Goal: Information Seeking & Learning: Learn about a topic

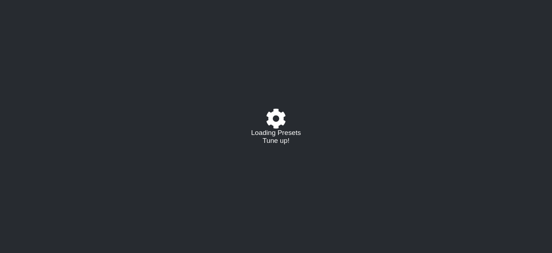
select select "/023927597434"
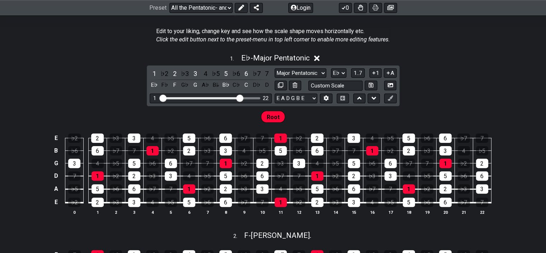
scroll to position [180, 0]
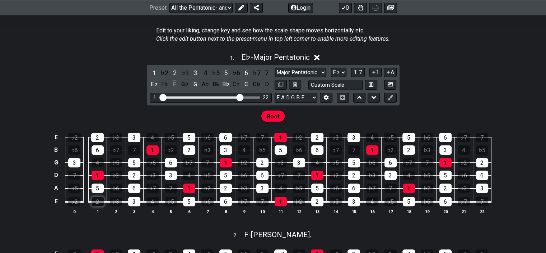
click at [99, 201] on div "2" at bounding box center [98, 201] width 12 height 9
click at [101, 182] on td "5" at bounding box center [97, 181] width 18 height 13
click at [101, 184] on div "5" at bounding box center [98, 187] width 12 height 9
click at [101, 185] on div "5" at bounding box center [98, 187] width 12 height 9
click at [100, 198] on div "2" at bounding box center [98, 201] width 12 height 9
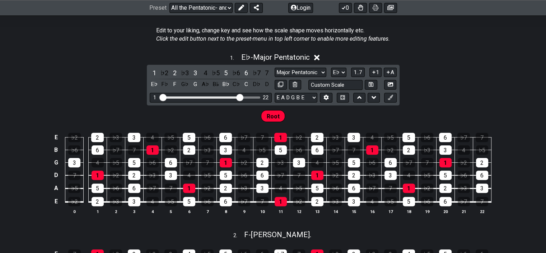
click at [270, 115] on span "Root" at bounding box center [273, 116] width 13 height 10
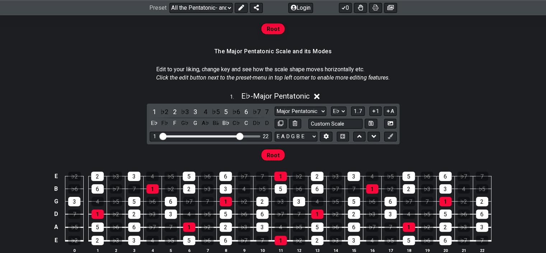
scroll to position [108, 0]
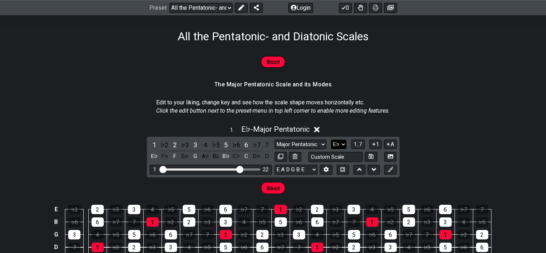
click at [343, 142] on select "A♭ A A♯ B♭ B C C♯ D♭ D D♯ E♭ E F F♯ G♭ G G♯" at bounding box center [338, 144] width 15 height 10
select select "A"
click at [331, 139] on select "A♭ A A♯ B♭ B C C♯ D♭ D D♯ E♭ E F F♯ G♭ G G♯" at bounding box center [338, 144] width 15 height 10
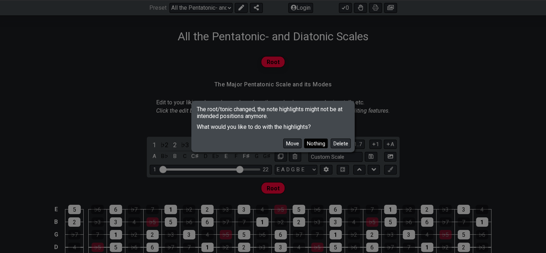
click at [321, 143] on button "Nothing" at bounding box center [316, 143] width 24 height 10
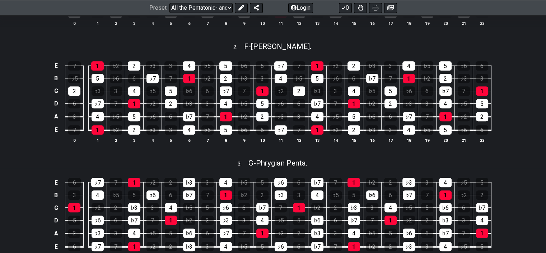
scroll to position [431, 0]
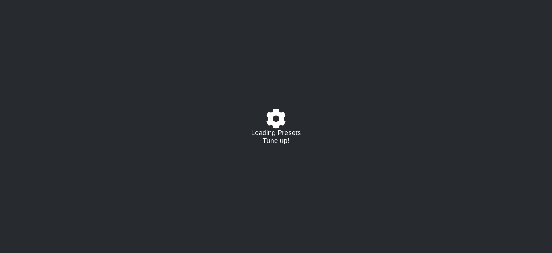
select select "/02254235231"
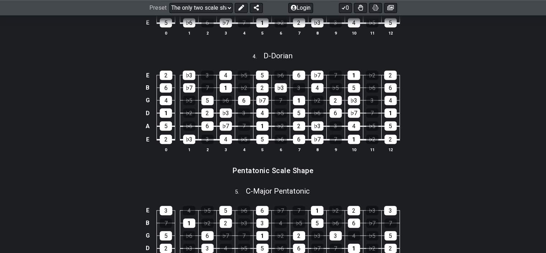
scroll to position [647, 0]
